Goal: Task Accomplishment & Management: Complete application form

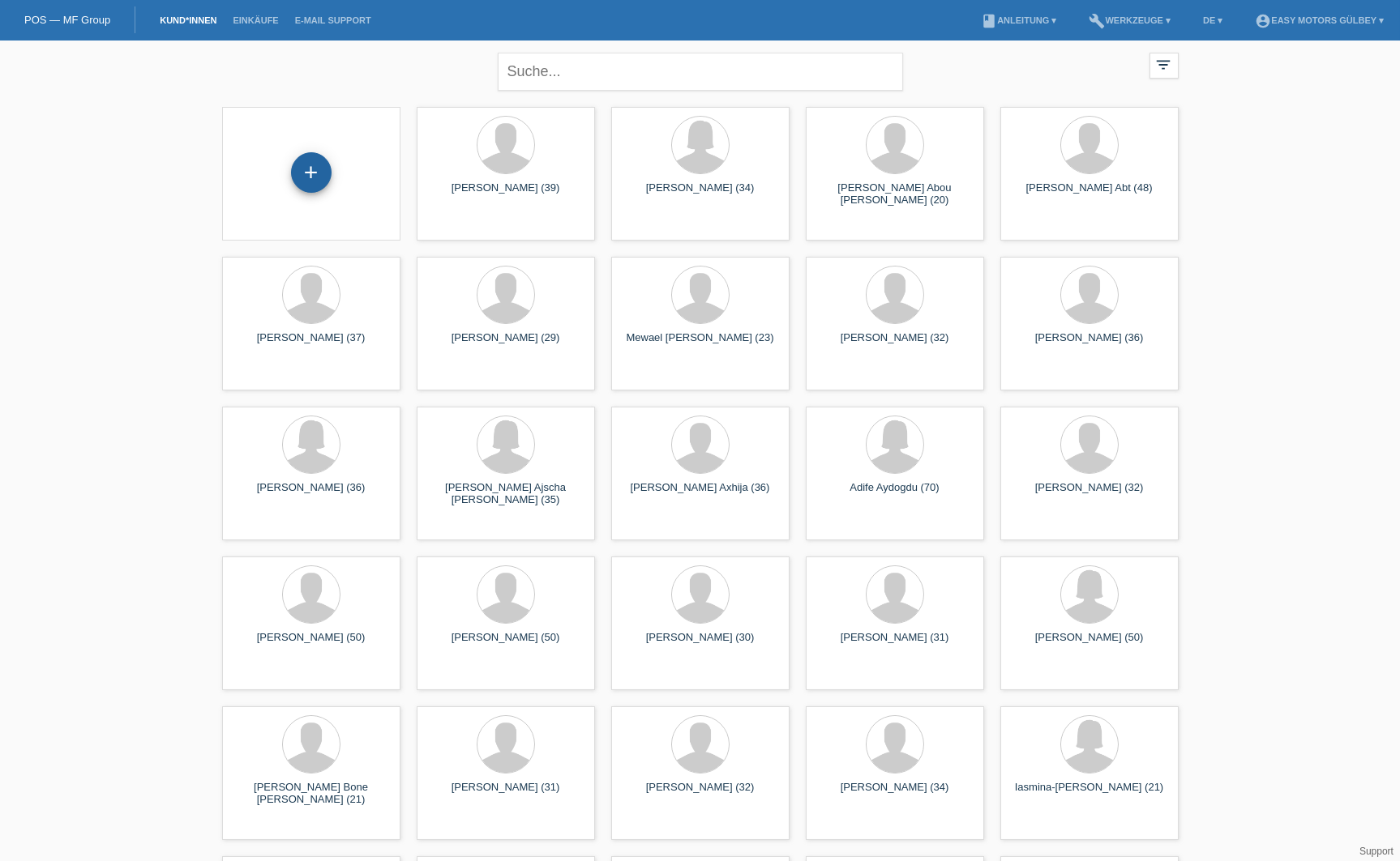
click at [317, 164] on div "+" at bounding box center [311, 173] width 39 height 28
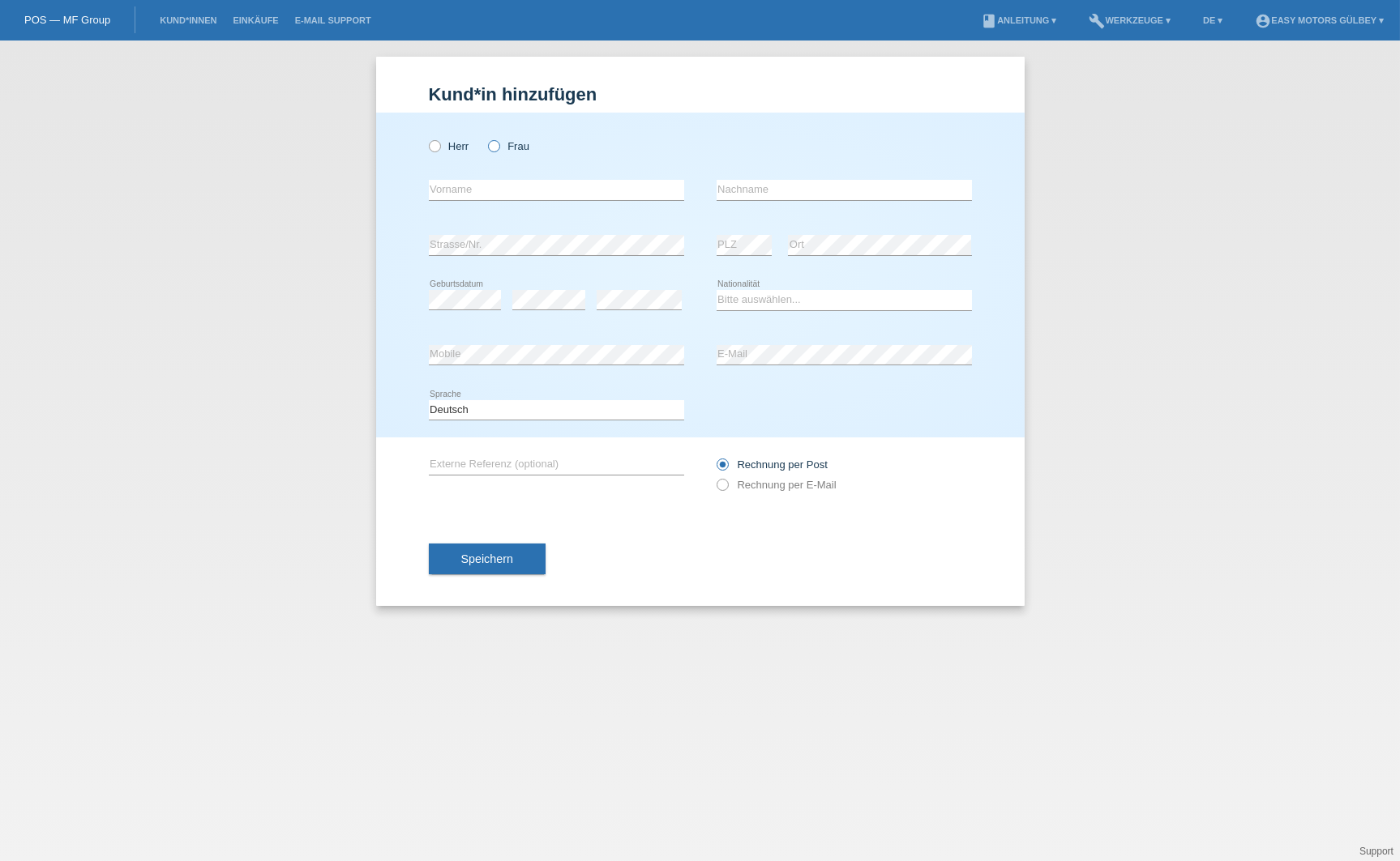
click at [486, 138] on icon at bounding box center [486, 138] width 0 height 0
click at [495, 145] on input "Frau" at bounding box center [493, 145] width 11 height 11
radio input "true"
type input "Mimoza"
type input "Shahini"
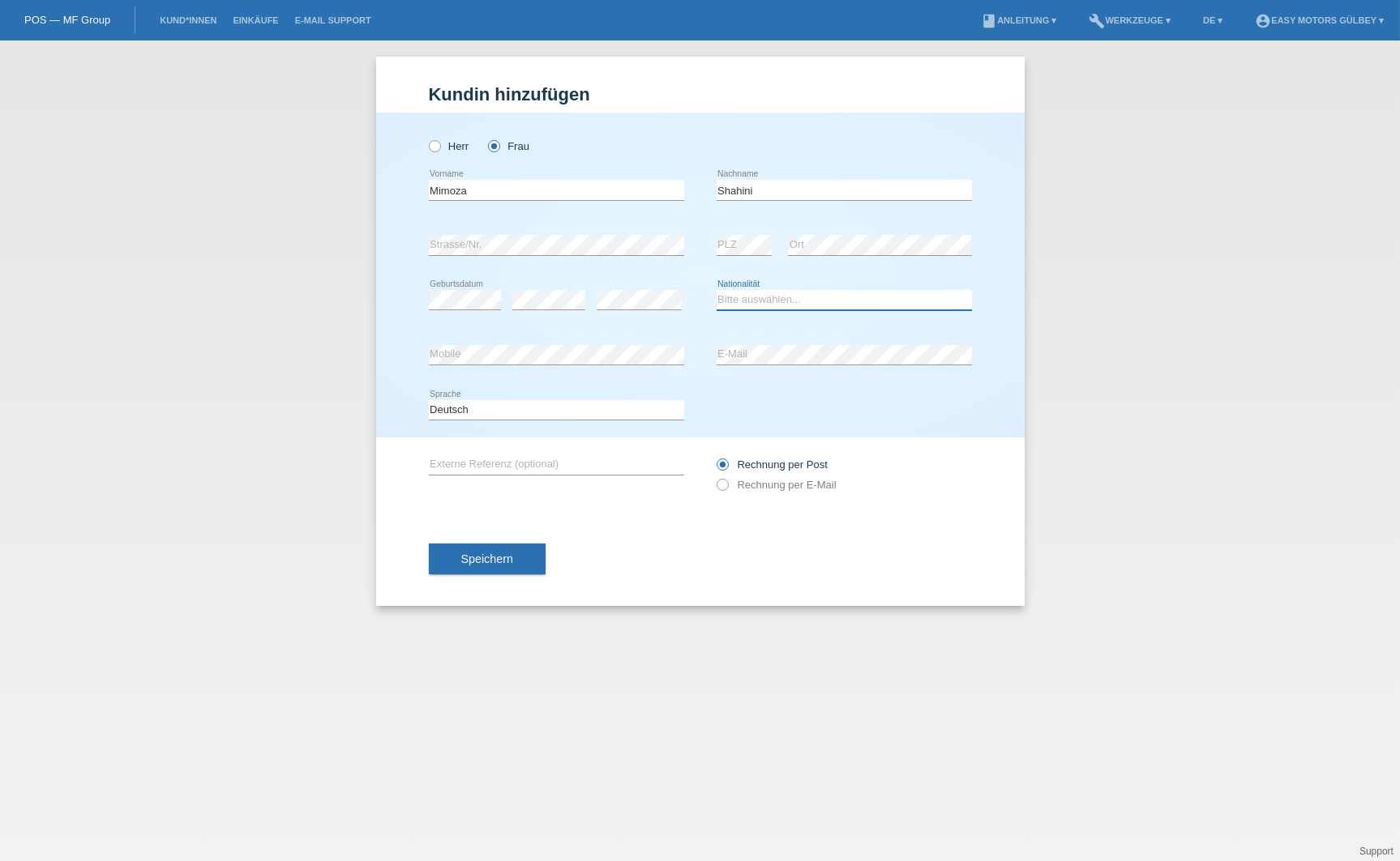
select select "CH"
click at [713, 477] on icon at bounding box center [713, 477] width 0 height 0
click at [725, 485] on input "Rechnung per E-Mail" at bounding box center [721, 489] width 11 height 20
radio input "true"
click at [496, 560] on span "Speichern" at bounding box center [487, 559] width 52 height 13
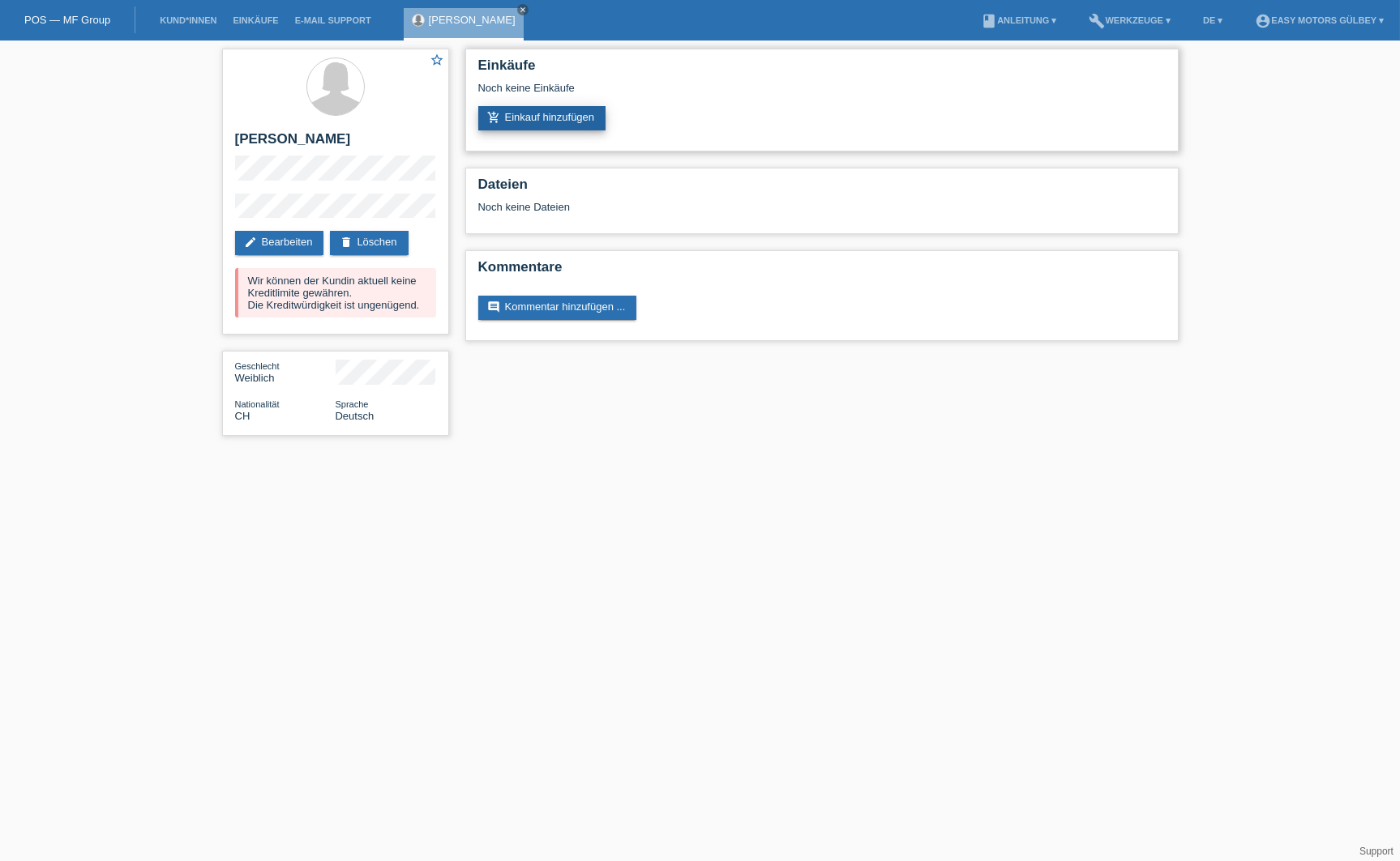
click at [517, 121] on link "add_shopping_cart Einkauf hinzufügen" at bounding box center [542, 118] width 128 height 24
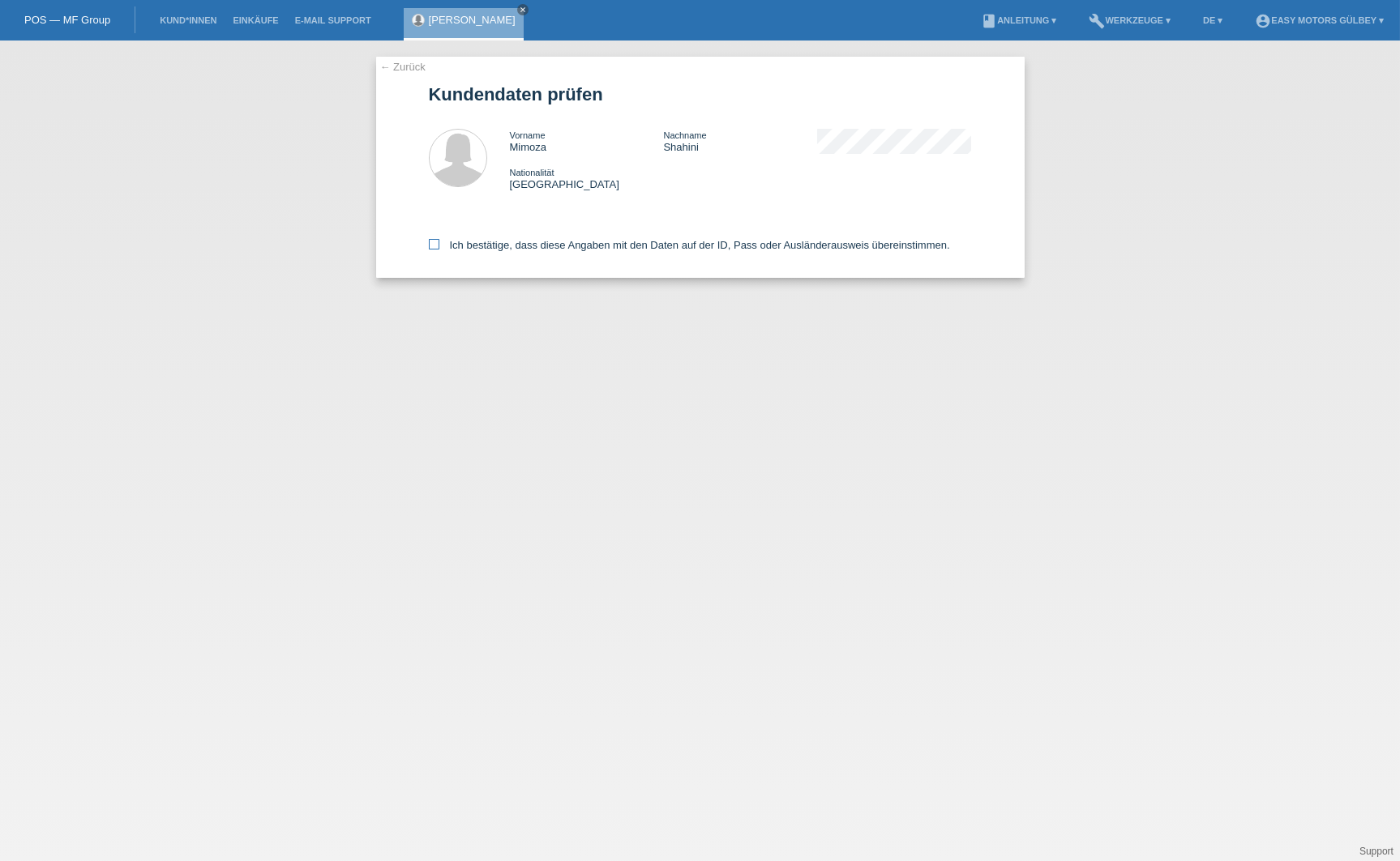
click at [433, 244] on icon at bounding box center [434, 244] width 11 height 11
click at [433, 244] on input "Ich bestätige, dass diese Angaben mit den Daten auf der ID, Pass oder Ausländer…" at bounding box center [434, 244] width 11 height 11
checkbox input "true"
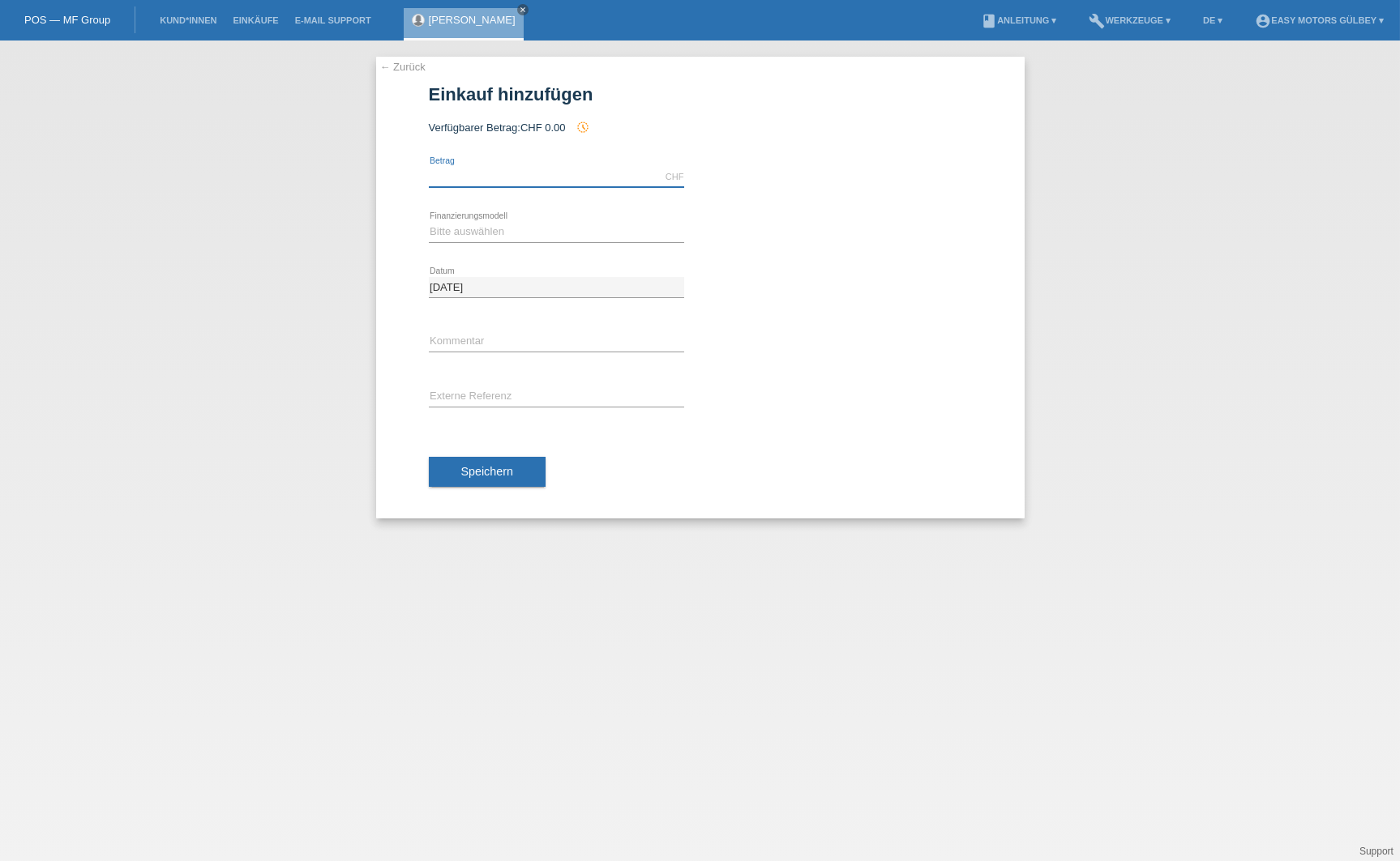
click at [553, 184] on input "text" at bounding box center [556, 177] width 255 height 20
click at [401, 68] on link "← Zurück" at bounding box center [403, 67] width 46 height 12
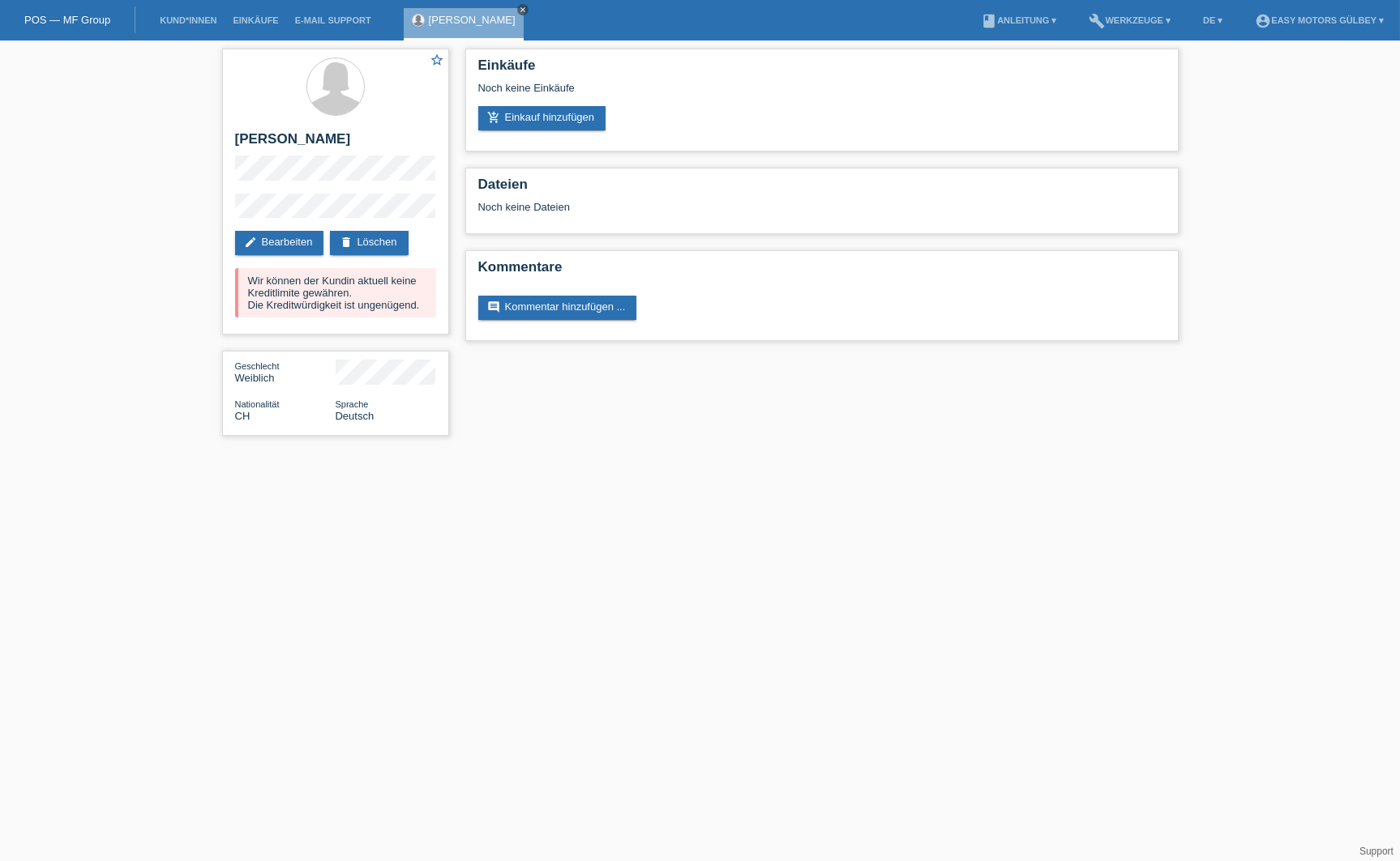
click at [519, 9] on icon "close" at bounding box center [523, 10] width 8 height 8
click at [59, 25] on link "POS — MF Group" at bounding box center [67, 20] width 86 height 12
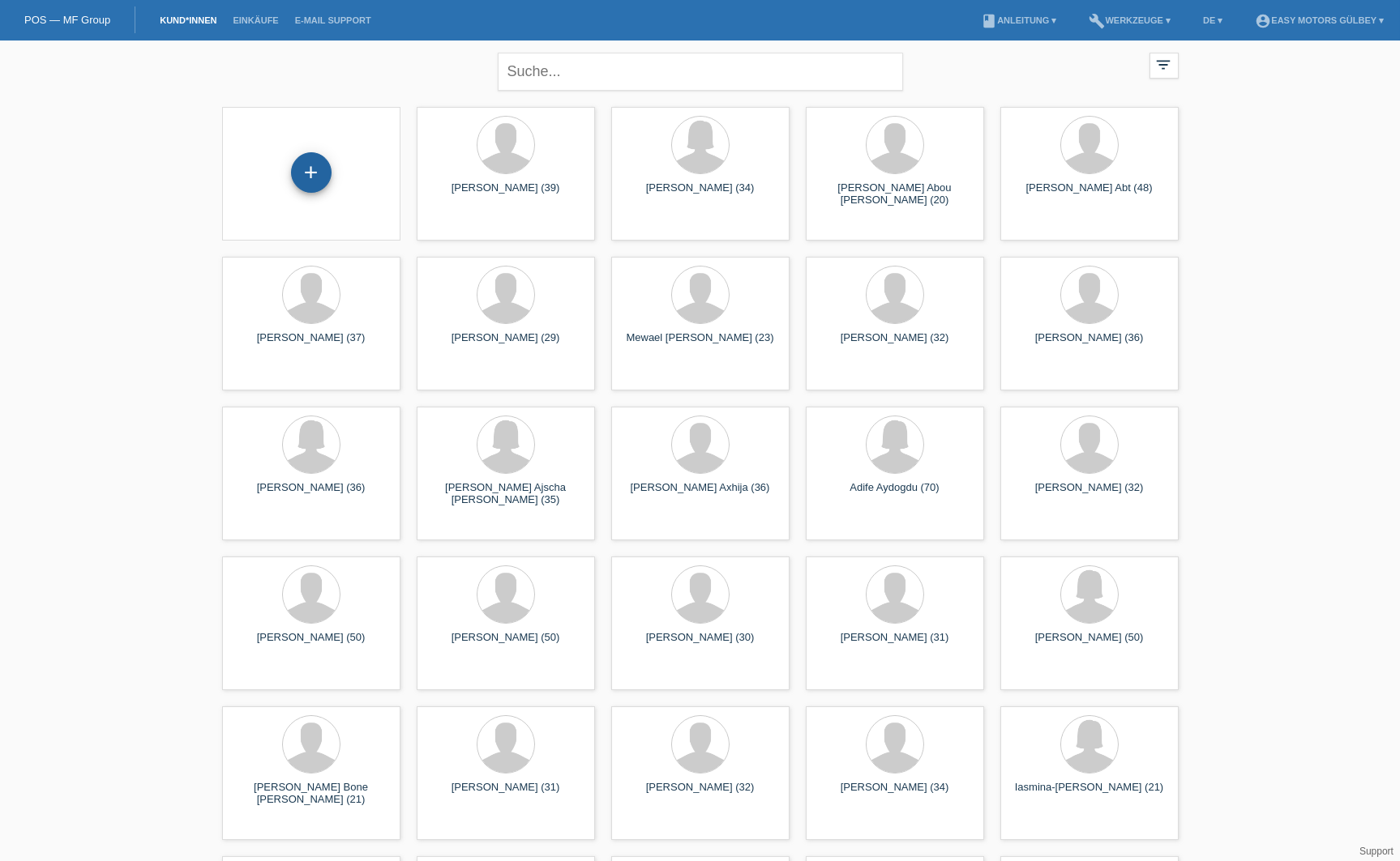
click at [315, 174] on div "+" at bounding box center [311, 173] width 39 height 28
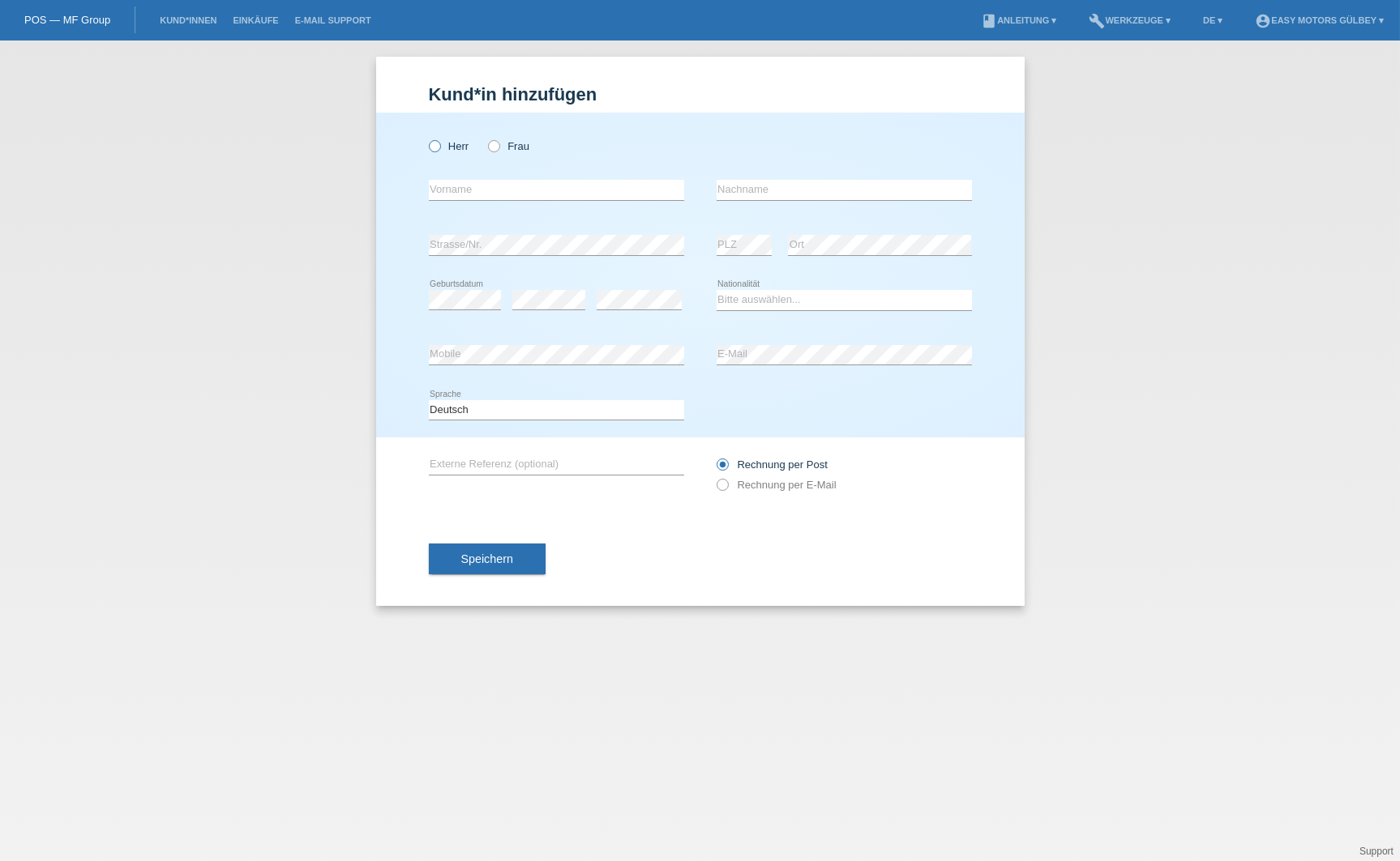
click at [425, 138] on icon at bounding box center [425, 138] width 0 height 0
click at [434, 147] on input "Herr" at bounding box center [434, 145] width 11 height 11
radio input "true"
type input "[PERSON_NAME]"
type input "Sainovic"
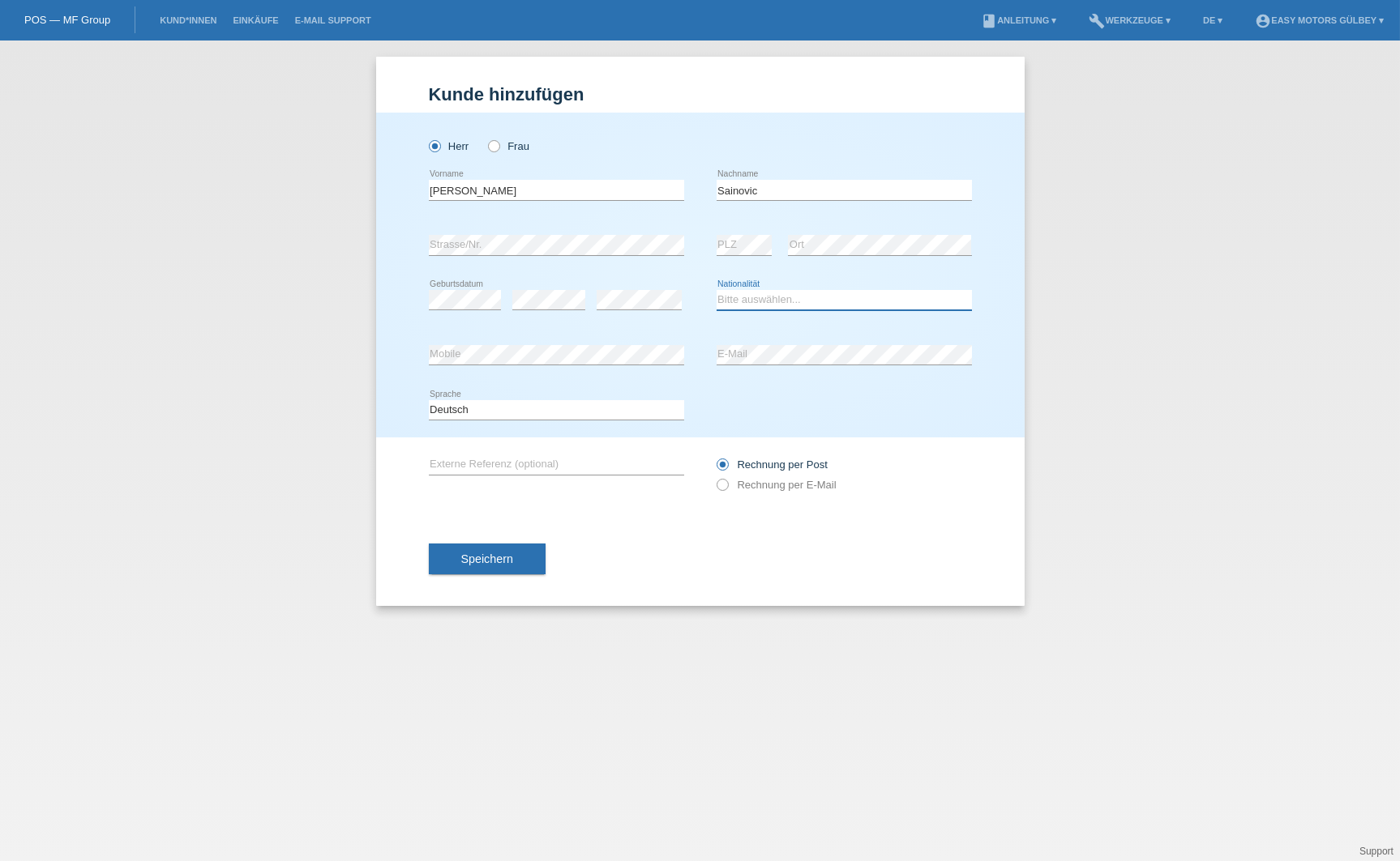
select select "CH"
click at [713, 477] on icon at bounding box center [713, 477] width 0 height 0
click at [723, 488] on input "Rechnung per E-Mail" at bounding box center [721, 489] width 11 height 20
radio input "true"
click at [538, 562] on button "Speichern" at bounding box center [486, 560] width 117 height 31
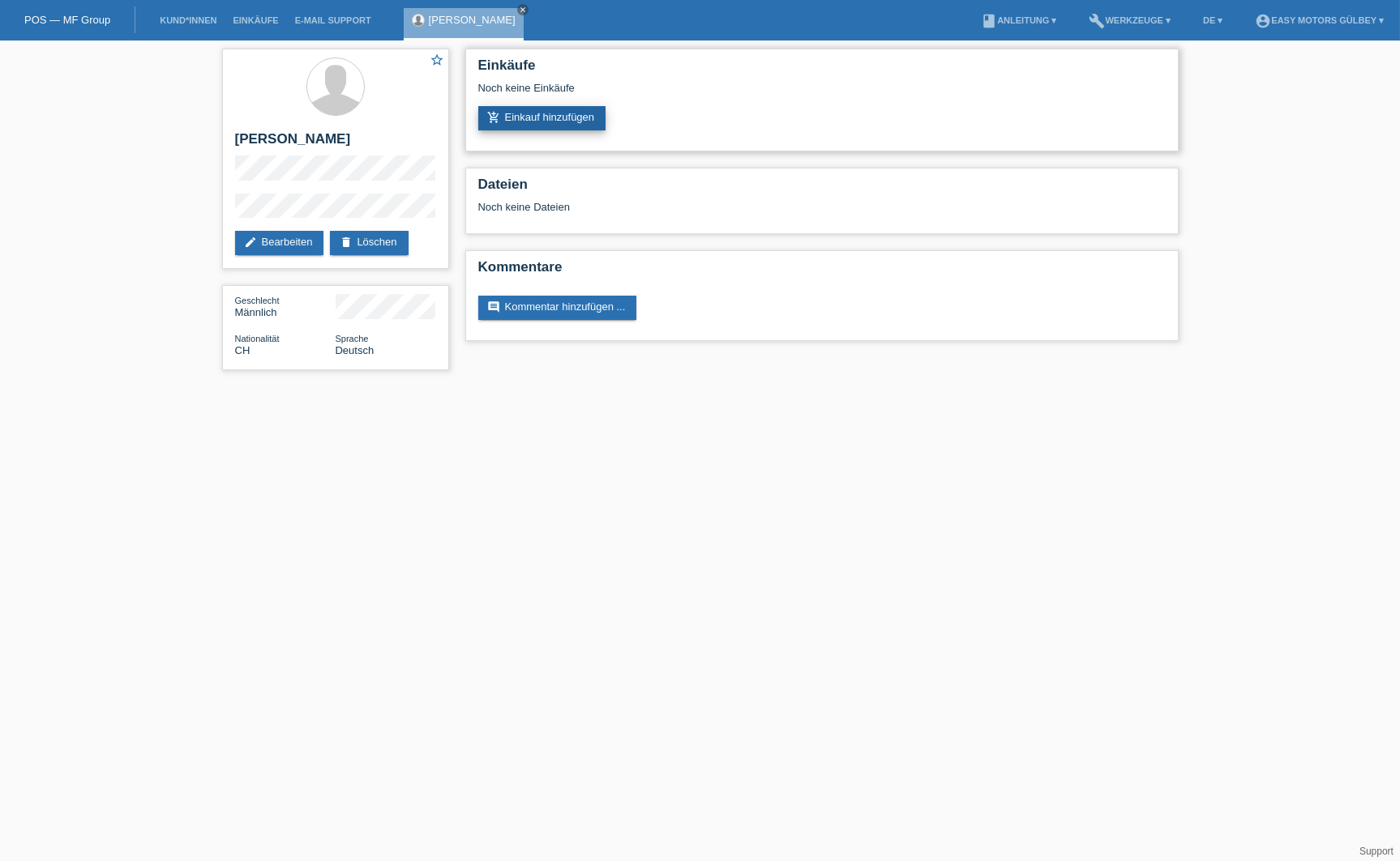
click at [549, 117] on link "add_shopping_cart Einkauf hinzufügen" at bounding box center [542, 118] width 128 height 24
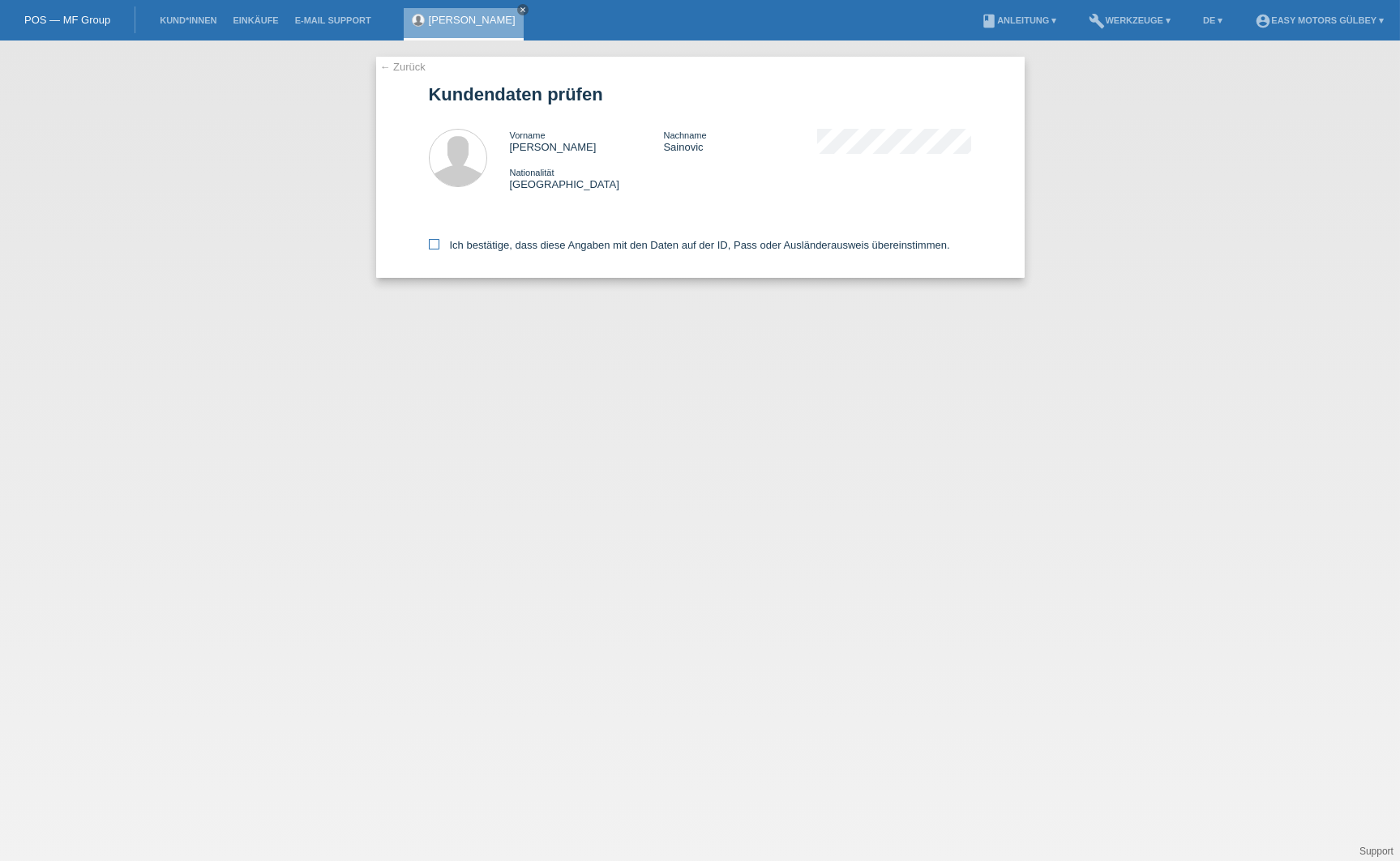
click at [433, 244] on icon at bounding box center [434, 244] width 11 height 11
click at [433, 244] on input "Ich bestätige, dass diese Angaben mit den Daten auf der ID, Pass oder Ausländer…" at bounding box center [434, 244] width 11 height 11
checkbox input "true"
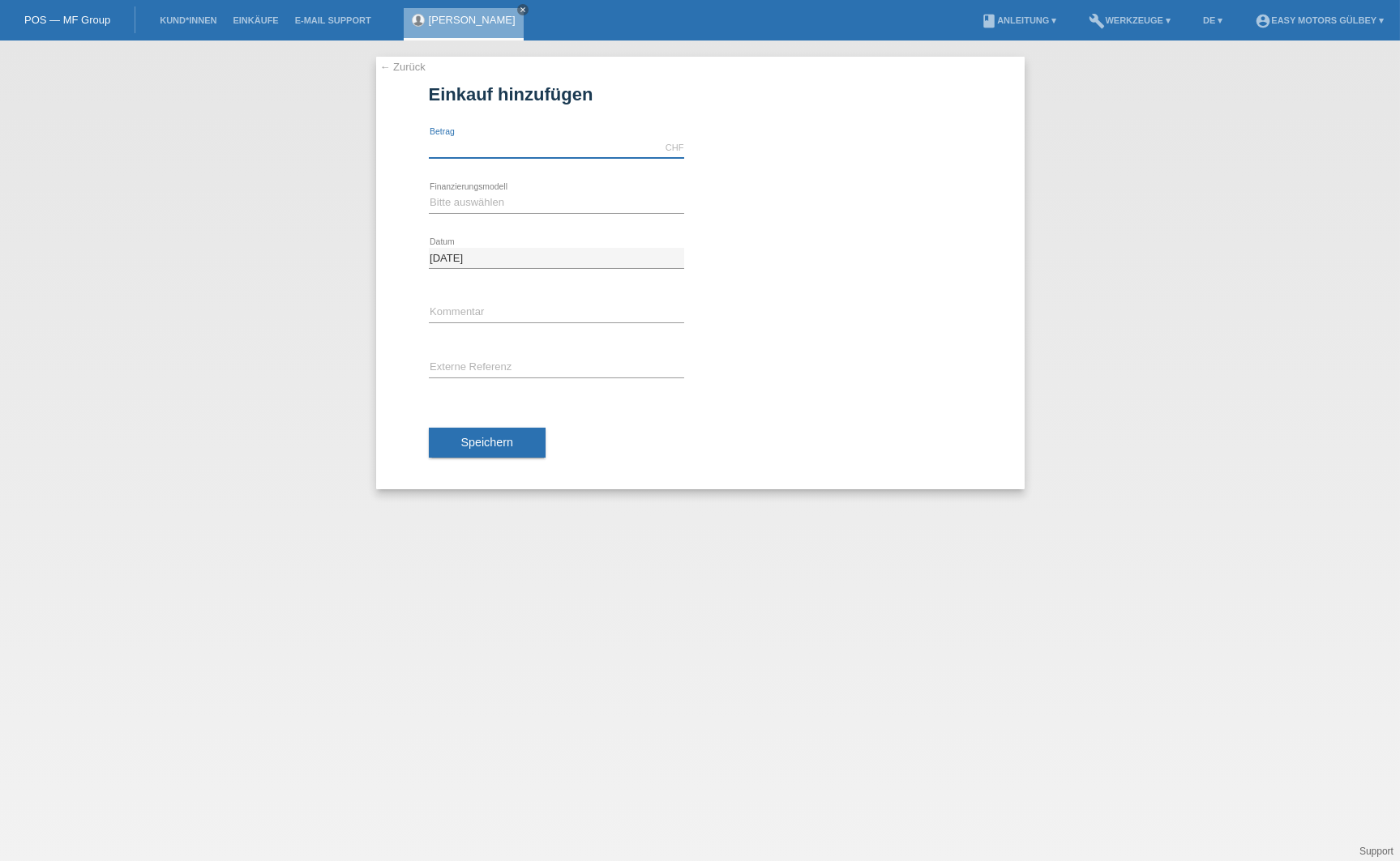
click at [473, 138] on input "text" at bounding box center [556, 147] width 255 height 20
type input "3800.00"
select select "10"
click at [478, 433] on button "Speichern" at bounding box center [486, 443] width 117 height 31
